Goal: Understand process/instructions: Learn how to perform a task or action

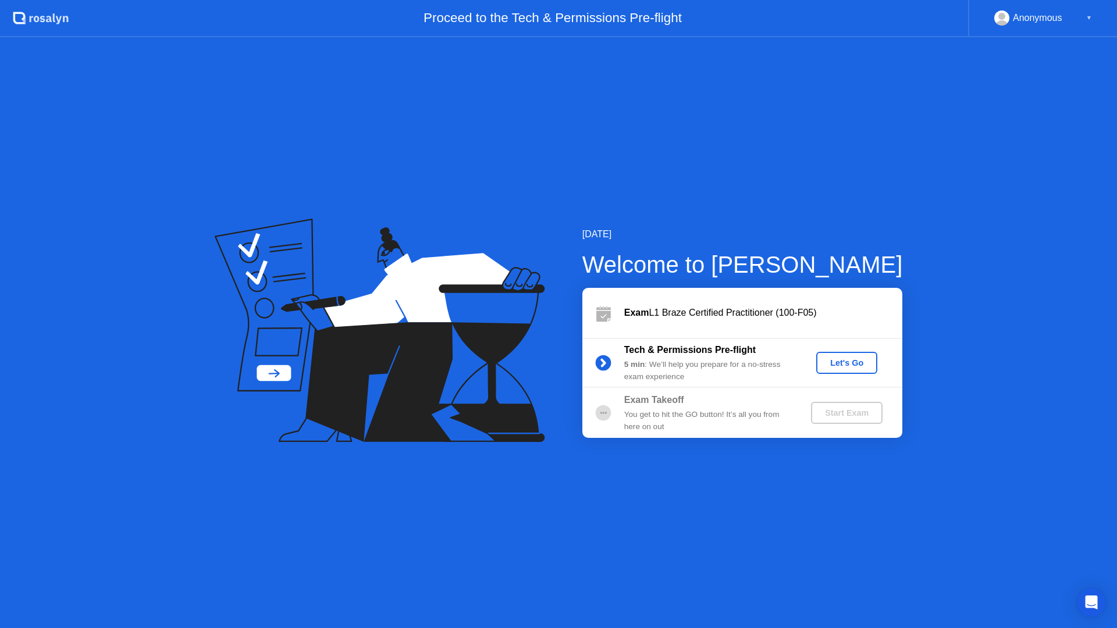
click at [859, 360] on div "Let's Go" at bounding box center [847, 362] width 52 height 9
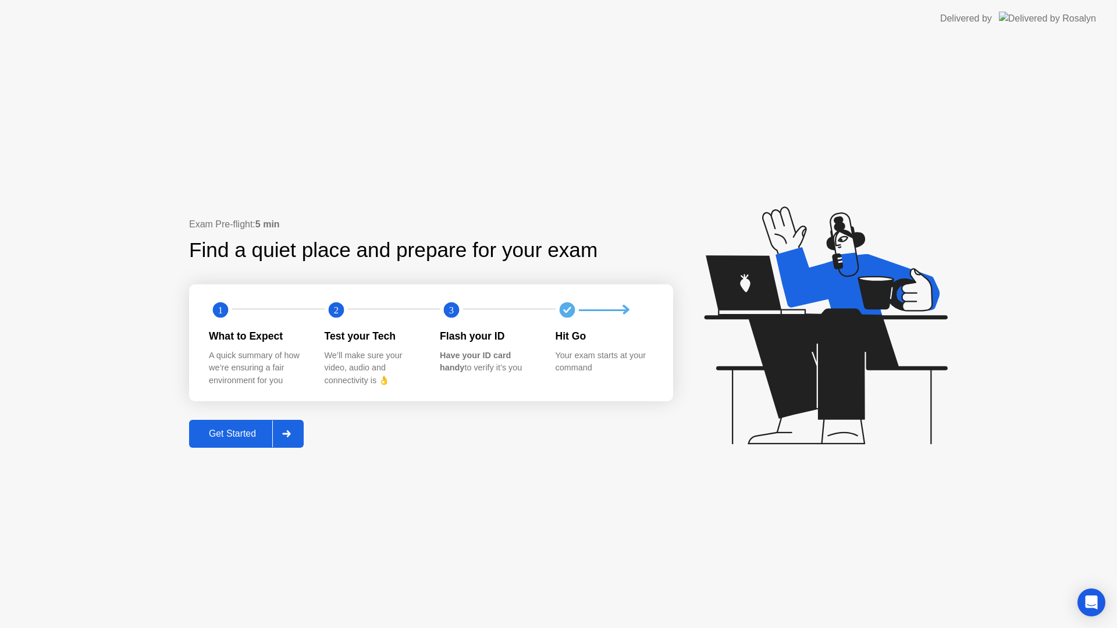
click at [227, 433] on div "Get Started" at bounding box center [233, 434] width 80 height 10
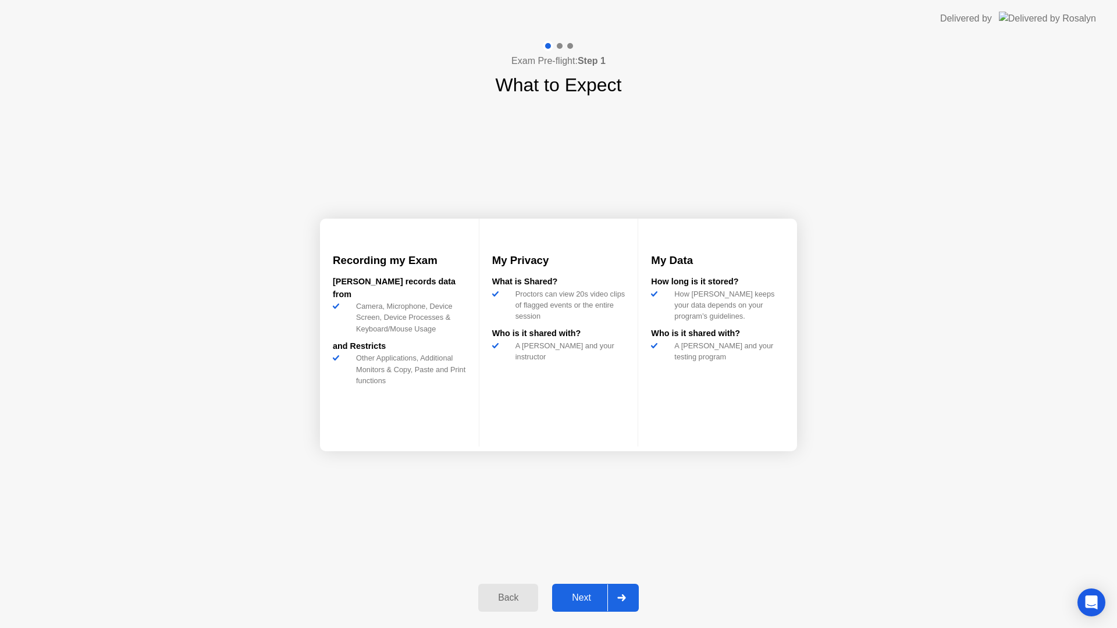
click at [588, 596] on div "Next" at bounding box center [582, 598] width 52 height 10
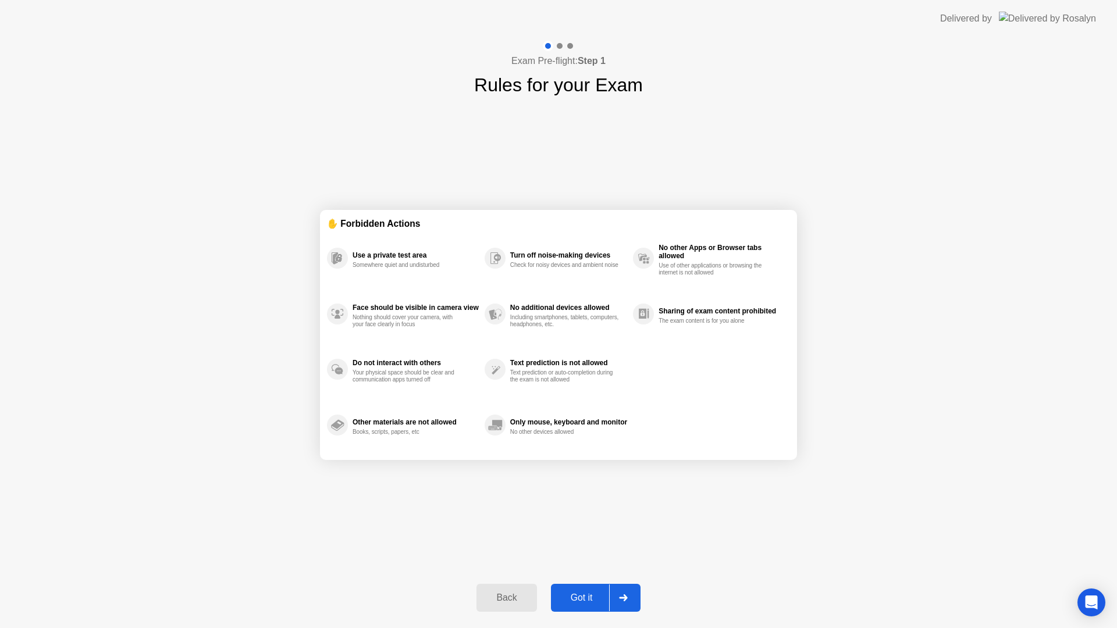
click at [577, 598] on div "Got it" at bounding box center [581, 598] width 55 height 10
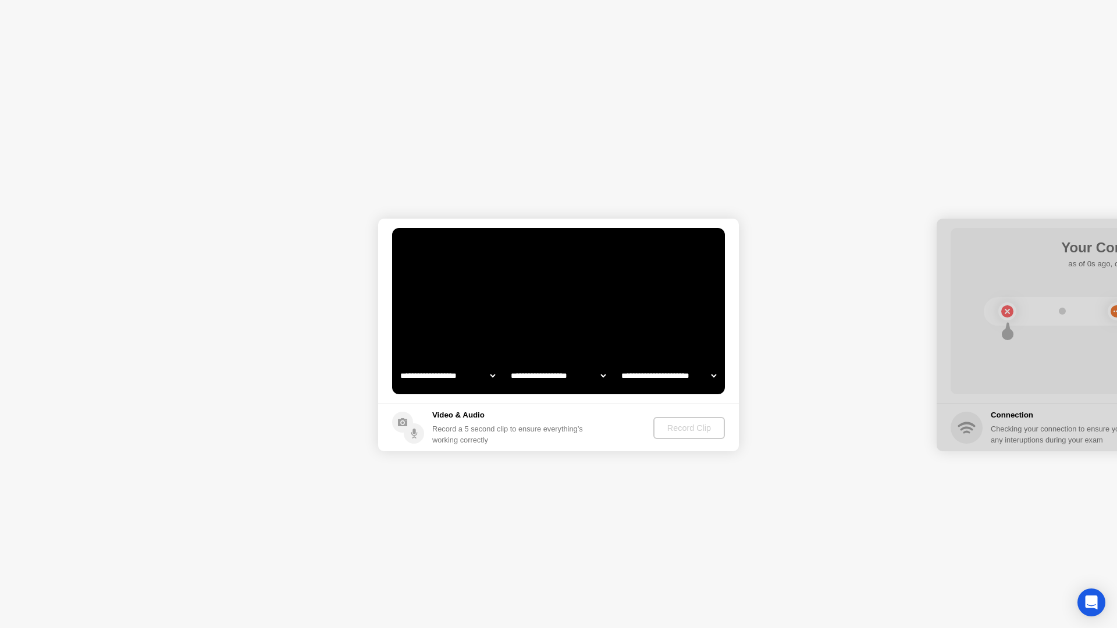
select select "**********"
select select "*******"
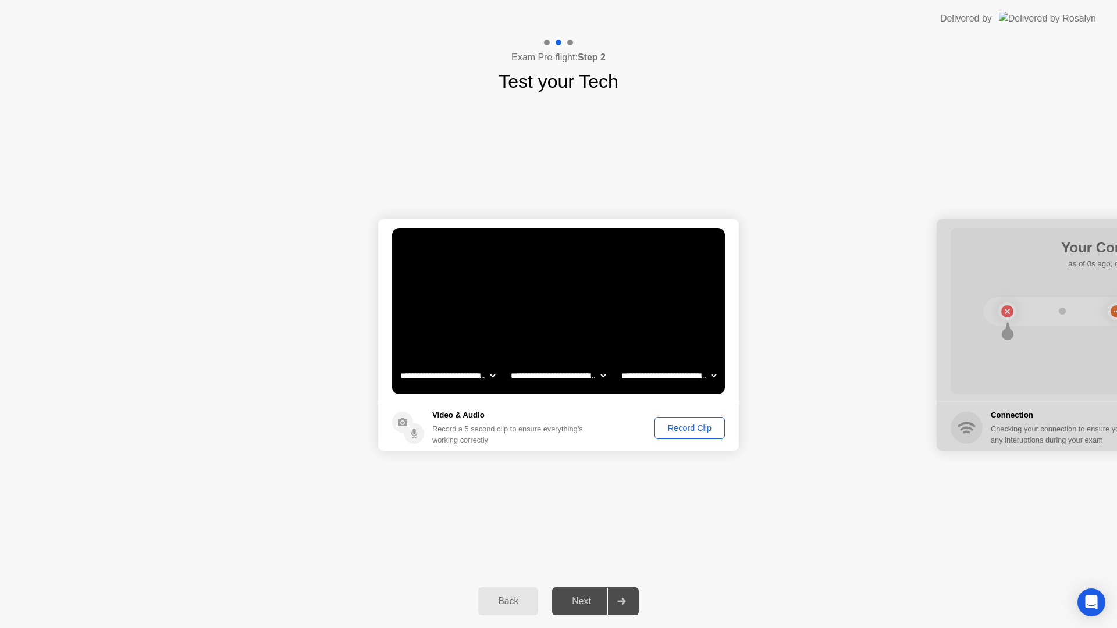
click at [584, 375] on select "**********" at bounding box center [557, 375] width 99 height 23
click at [490, 376] on select "**********" at bounding box center [447, 375] width 99 height 23
click at [479, 383] on select "**********" at bounding box center [447, 375] width 99 height 23
select select "**********"
click at [703, 430] on div "Record Clip" at bounding box center [690, 428] width 62 height 9
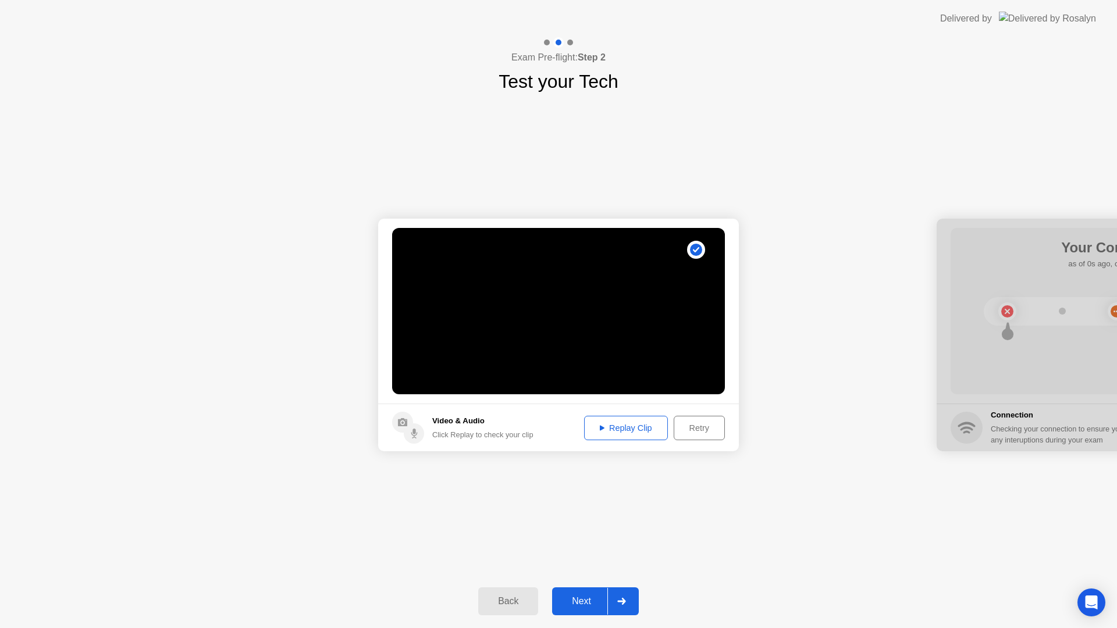
click at [629, 433] on div "Replay Clip" at bounding box center [626, 428] width 76 height 9
click at [596, 426] on div "Replay Clip" at bounding box center [626, 428] width 76 height 9
click at [639, 424] on div "Replay Clip" at bounding box center [626, 428] width 76 height 9
click at [578, 596] on div "Next" at bounding box center [582, 601] width 52 height 10
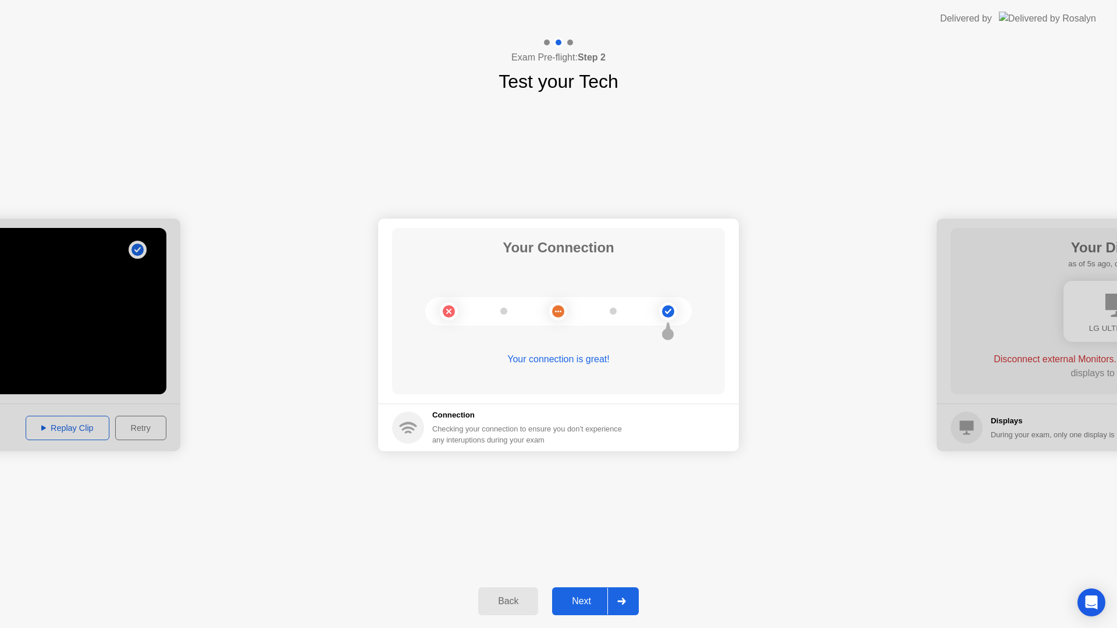
click at [593, 606] on div "Next" at bounding box center [582, 601] width 52 height 10
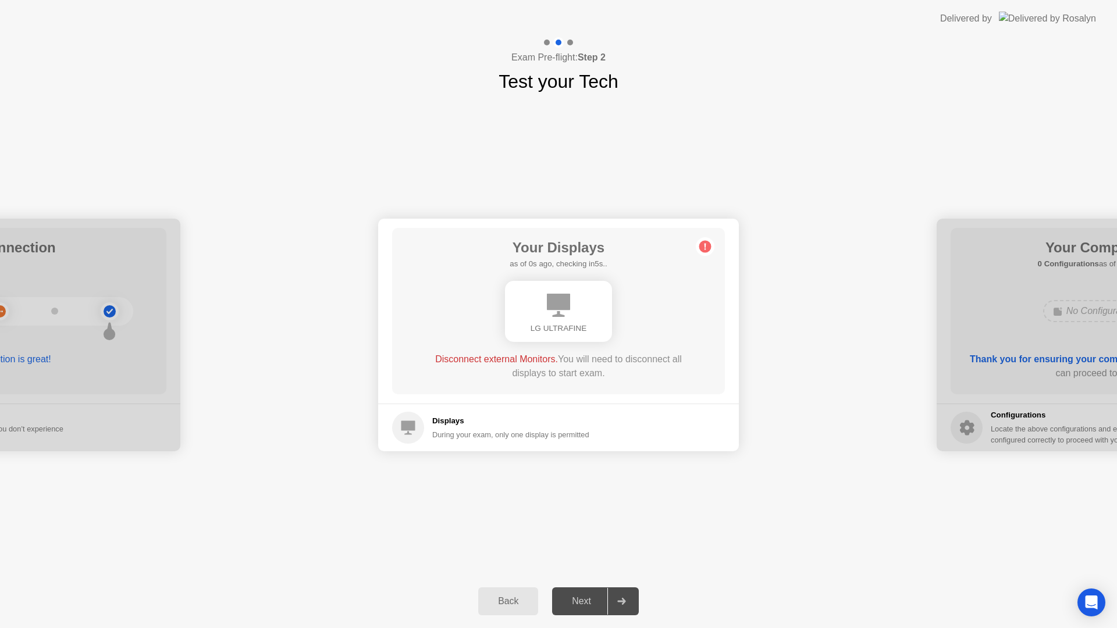
click at [585, 604] on div "Next" at bounding box center [582, 601] width 52 height 10
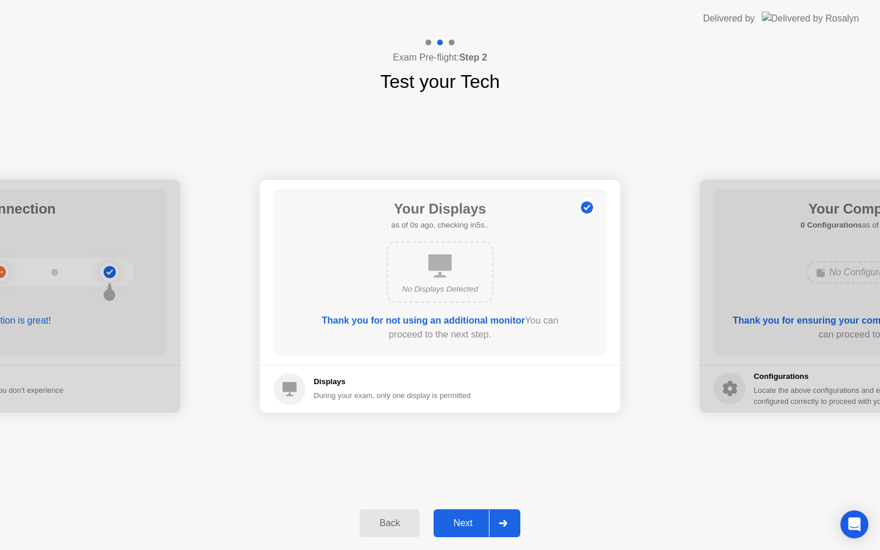
click at [480, 523] on div "Next" at bounding box center [463, 523] width 52 height 10
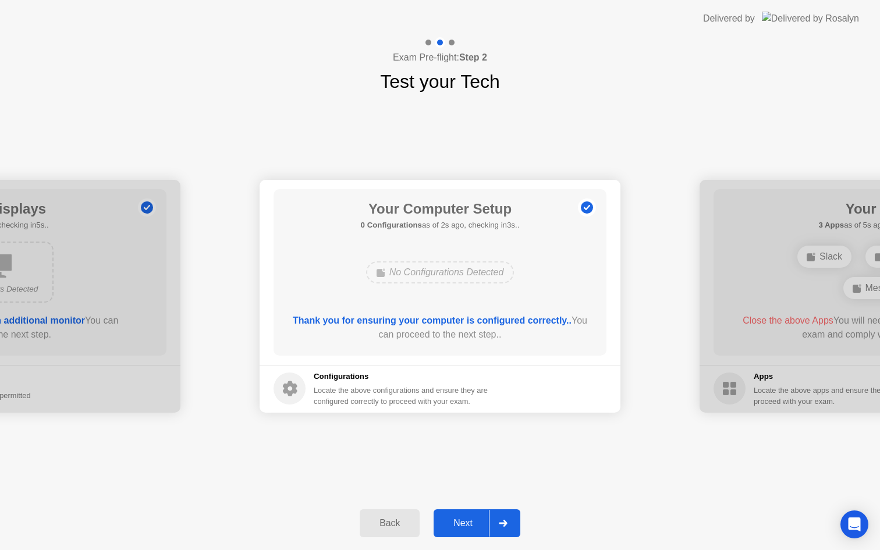
click at [472, 525] on div "Next" at bounding box center [463, 523] width 52 height 10
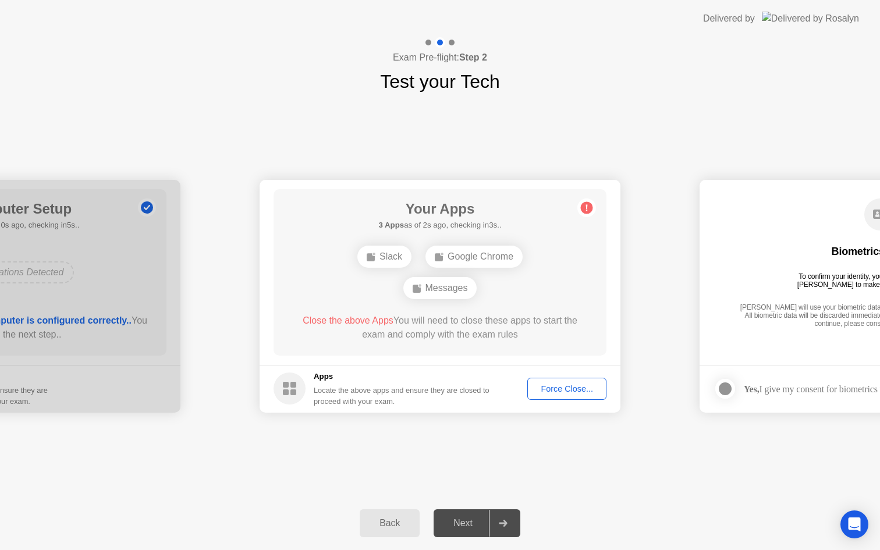
click at [387, 258] on div "Slack" at bounding box center [384, 256] width 54 height 22
click at [397, 525] on div "Back" at bounding box center [389, 523] width 53 height 10
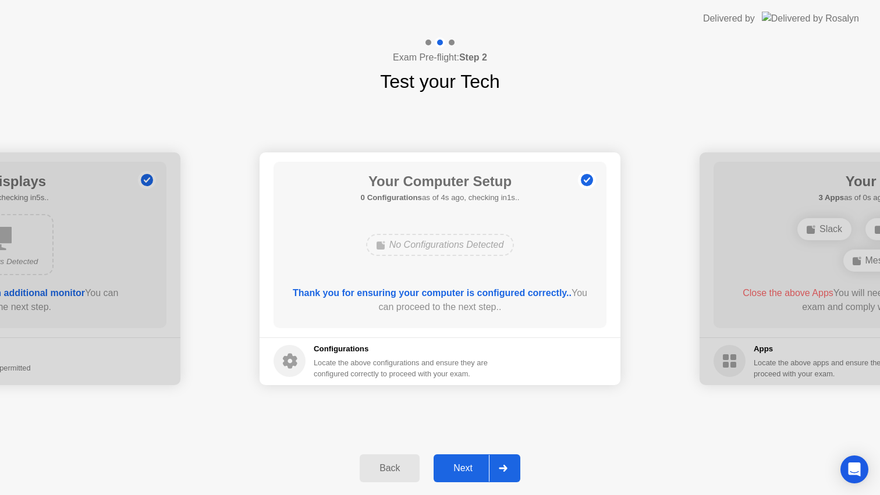
click at [471, 463] on div "Next" at bounding box center [463, 468] width 52 height 10
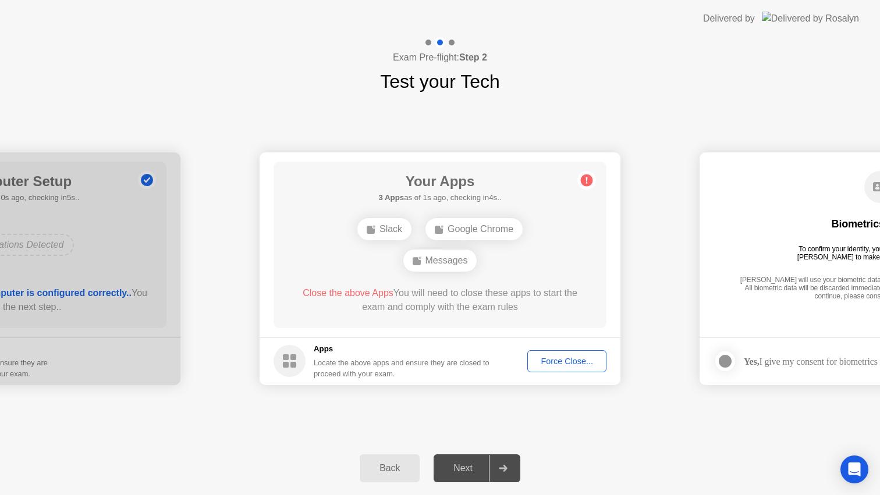
click at [571, 364] on div "Force Close..." at bounding box center [566, 361] width 71 height 9
drag, startPoint x: 489, startPoint y: 320, endPoint x: 495, endPoint y: 315, distance: 7.8
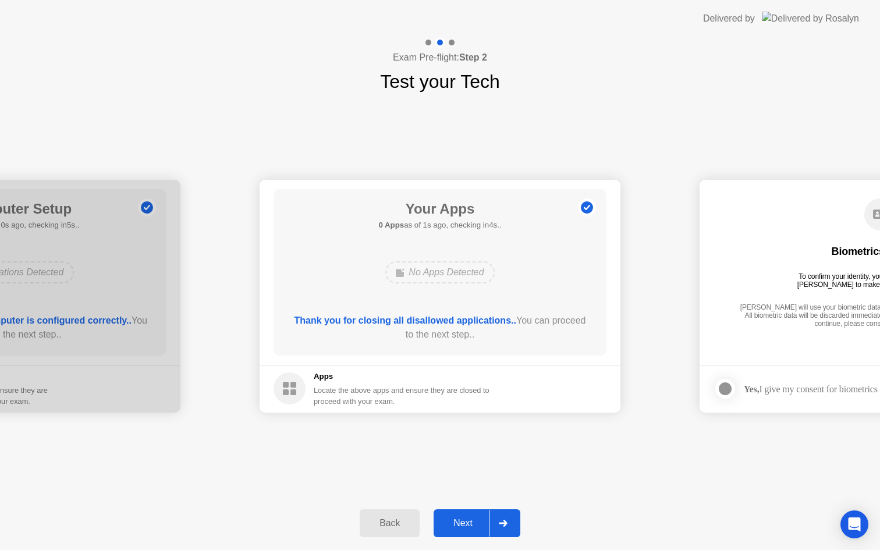
click at [468, 530] on button "Next" at bounding box center [476, 523] width 87 height 28
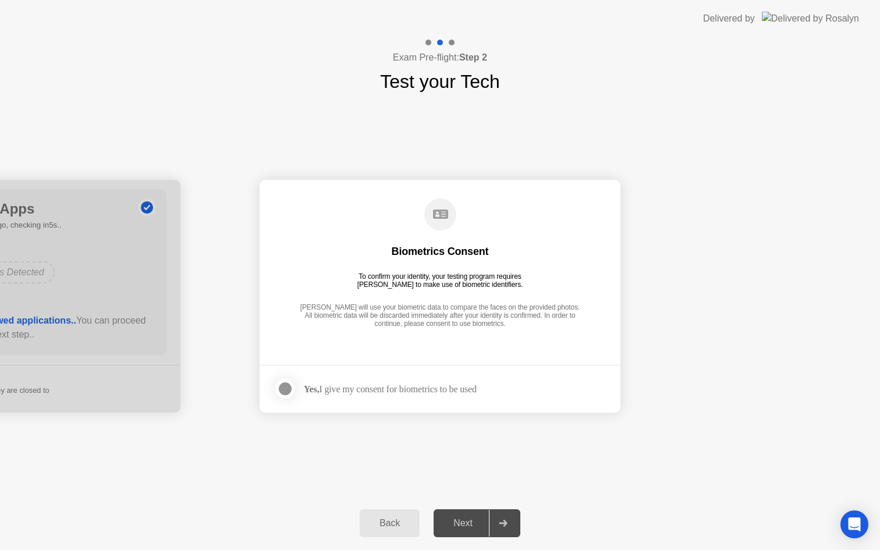
click at [464, 524] on div "Next" at bounding box center [463, 523] width 52 height 10
click at [288, 394] on div at bounding box center [285, 389] width 14 height 14
click at [460, 526] on div "Next" at bounding box center [463, 523] width 52 height 10
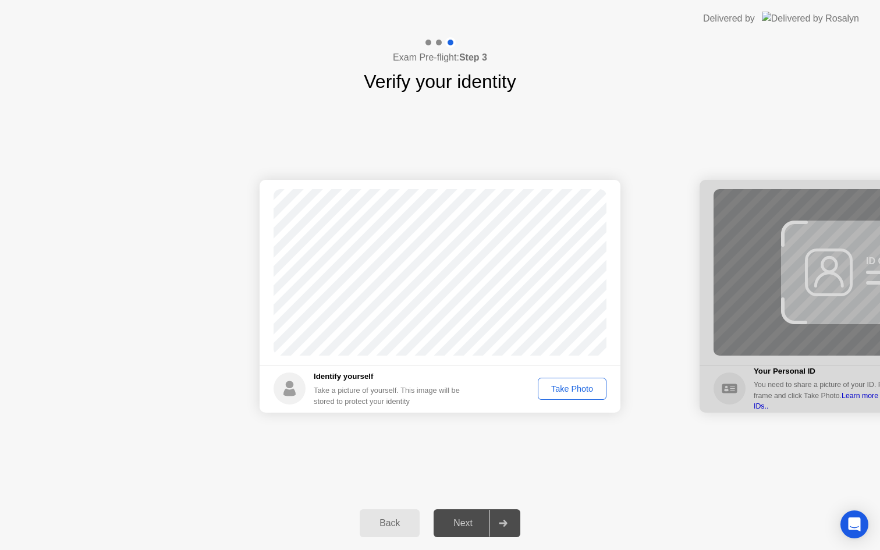
click at [396, 524] on div "Back" at bounding box center [389, 523] width 53 height 10
select select "**********"
select select "*******"
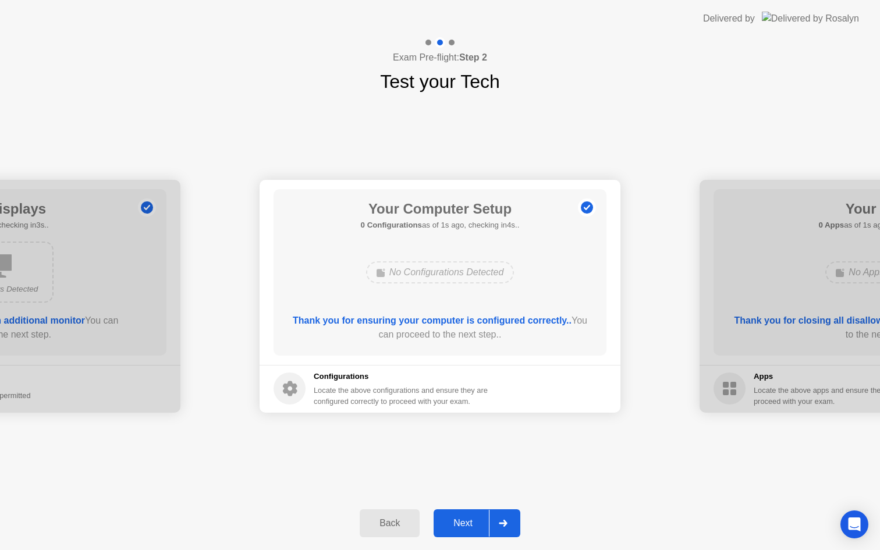
click at [376, 520] on div "Back" at bounding box center [389, 523] width 53 height 10
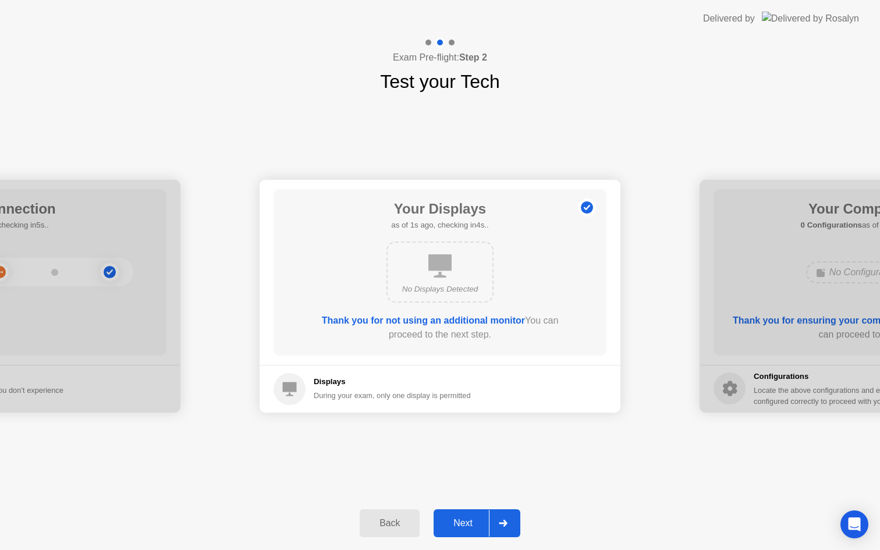
click at [395, 528] on div "Back" at bounding box center [389, 523] width 53 height 10
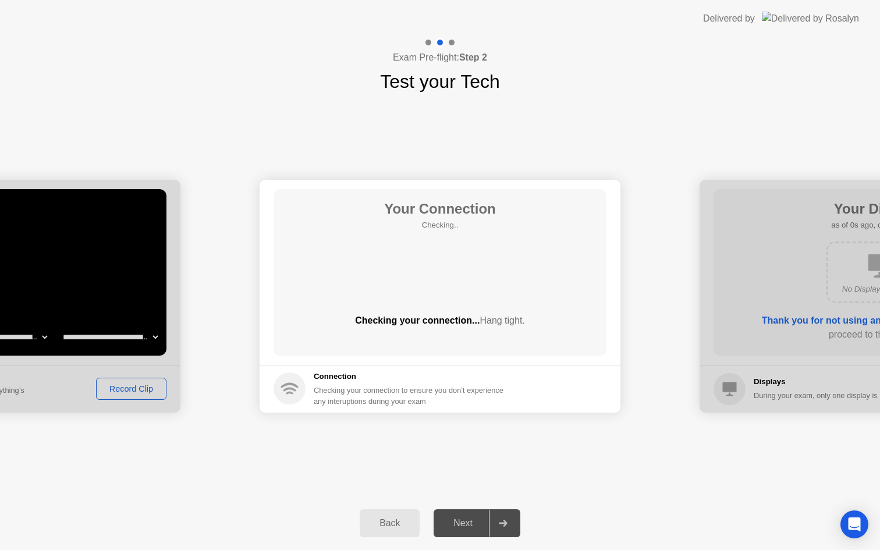
click at [395, 528] on div "Back" at bounding box center [389, 523] width 53 height 10
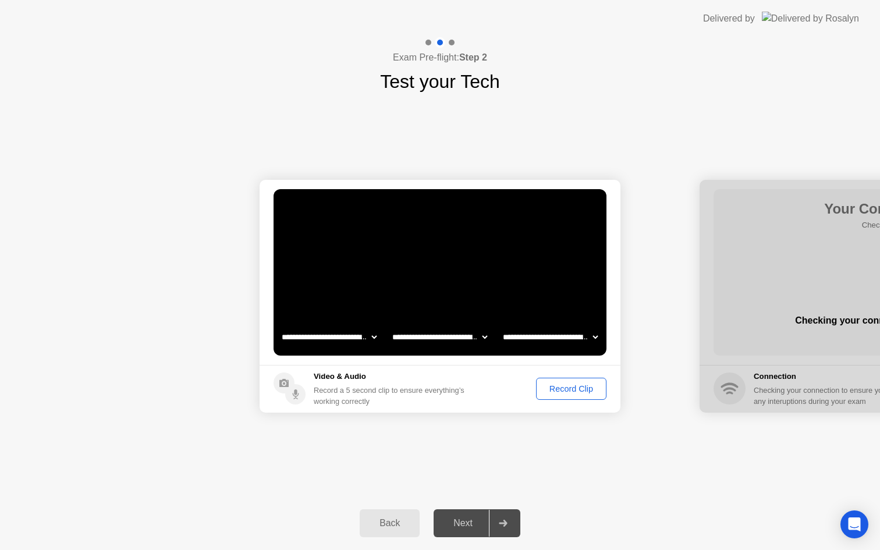
click at [395, 528] on div "Back" at bounding box center [389, 523] width 53 height 10
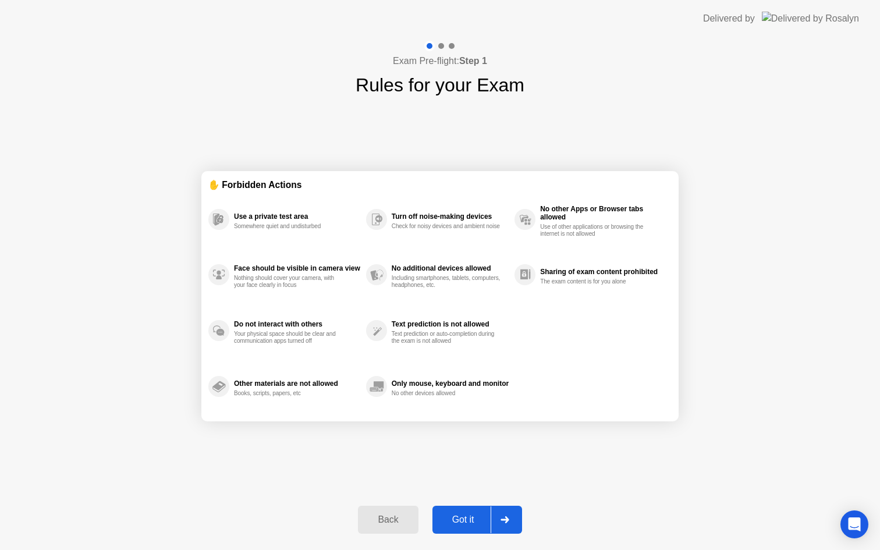
click at [316, 79] on div "Exam Pre-flight: Step 1 Rules for your Exam ✋ Forbidden Actions Use a private t…" at bounding box center [440, 293] width 880 height 513
drag, startPoint x: 580, startPoint y: 549, endPoint x: 381, endPoint y: 518, distance: 201.3
click at [402, 542] on div "Exam Pre-flight: Step 1 Rules for your Exam ✋ Forbidden Actions Use a private t…" at bounding box center [440, 293] width 880 height 513
click at [393, 529] on button "Back" at bounding box center [388, 520] width 60 height 28
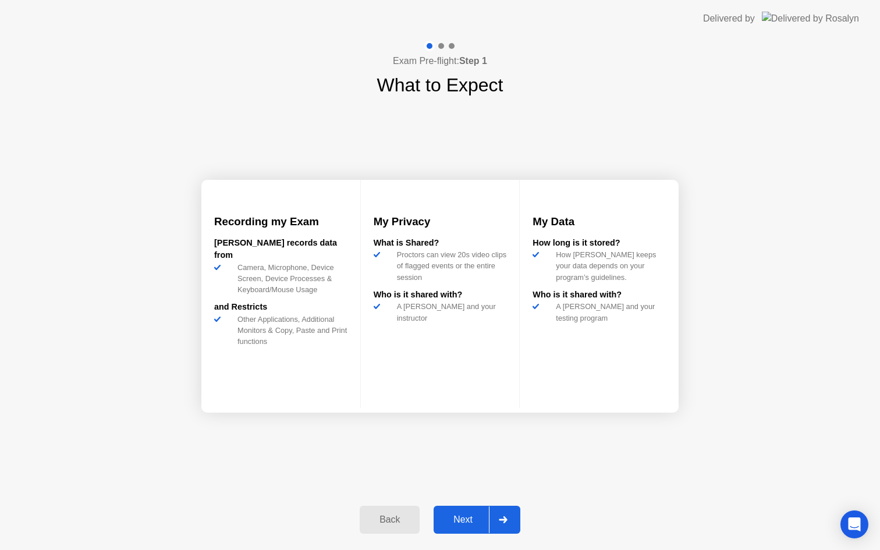
click at [399, 524] on div "Back" at bounding box center [389, 519] width 53 height 10
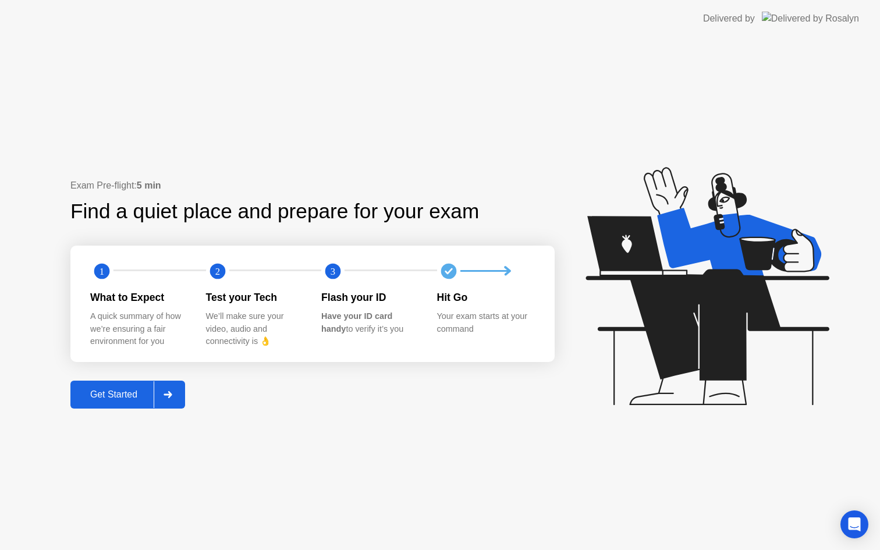
click at [220, 98] on div "Exam Pre-flight: 5 min Find a quiet place and prepare for your exam 1 2 3 What …" at bounding box center [440, 293] width 880 height 513
click at [554, 104] on div "Exam Pre-flight: 5 min Find a quiet place and prepare for your exam 1 2 3 What …" at bounding box center [440, 293] width 880 height 513
drag, startPoint x: 69, startPoint y: 29, endPoint x: 88, endPoint y: 42, distance: 24.2
click at [69, 29] on header "Delivered by" at bounding box center [440, 18] width 880 height 37
click at [400, 197] on div "Find a quiet place and prepare for your exam" at bounding box center [275, 211] width 410 height 31
